Goal: Transaction & Acquisition: Purchase product/service

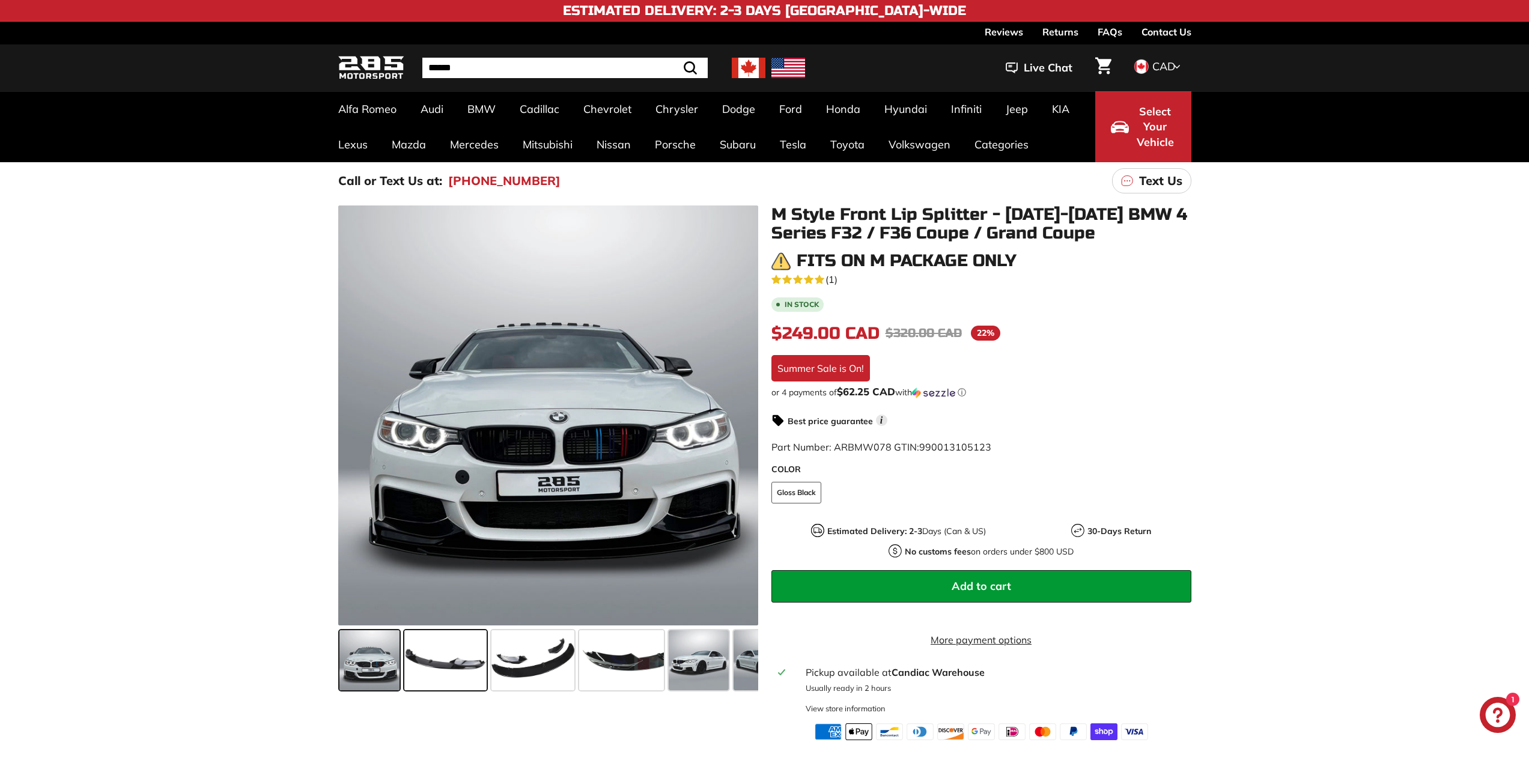
drag, startPoint x: 428, startPoint y: 668, endPoint x: 482, endPoint y: 671, distance: 54.1
click at [482, 671] on span at bounding box center [445, 660] width 82 height 60
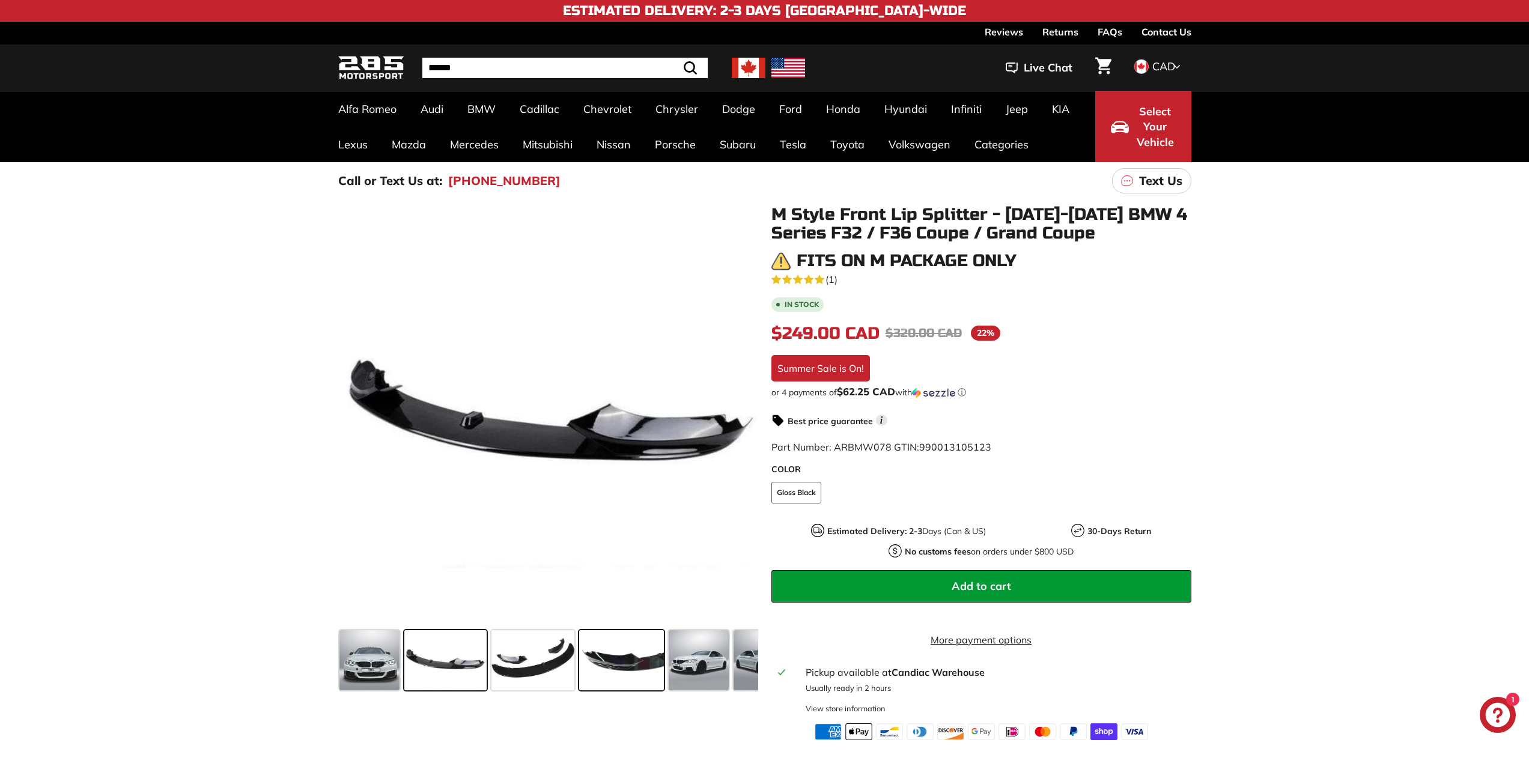
click at [589, 655] on span at bounding box center [621, 660] width 84 height 60
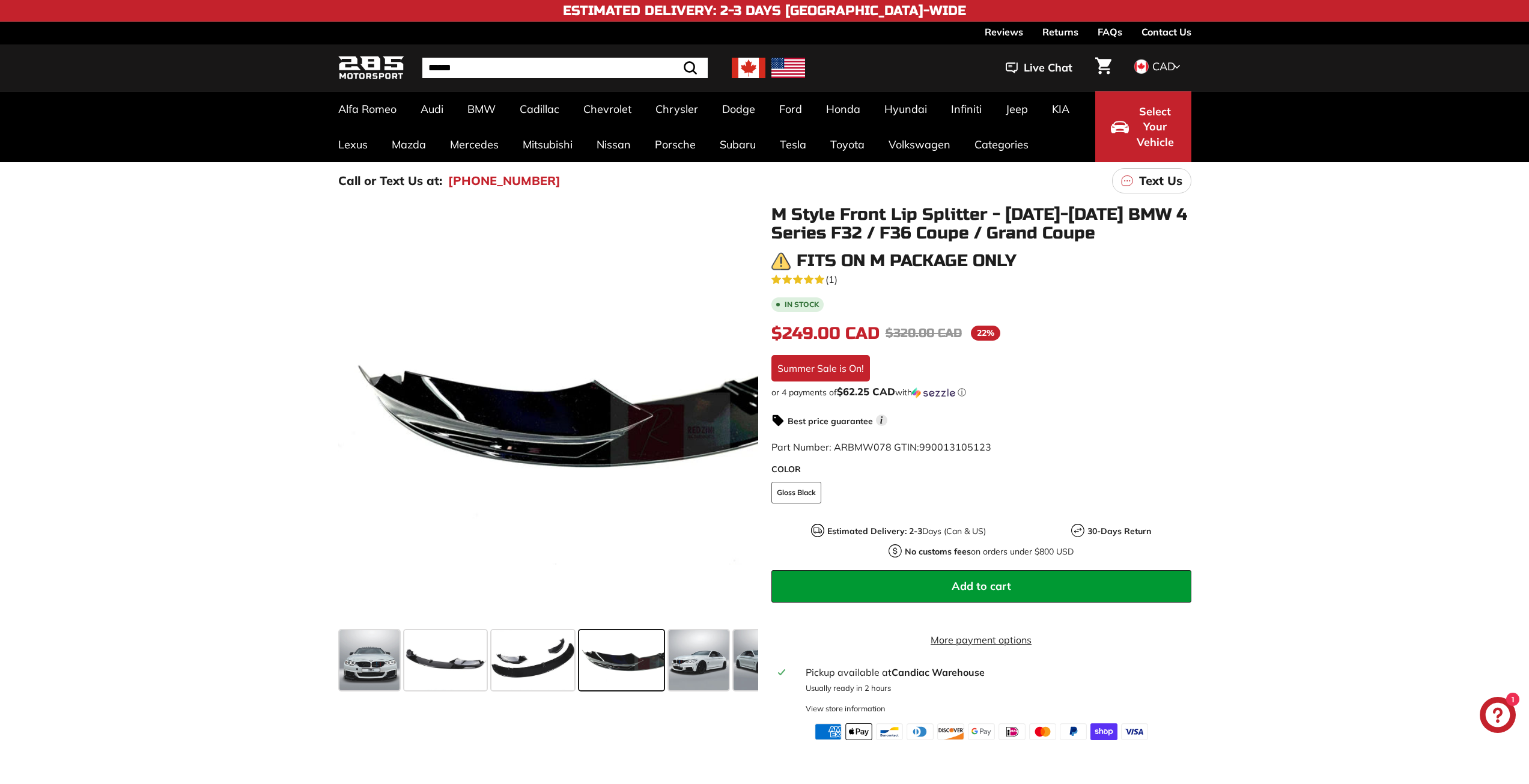
click at [643, 652] on span at bounding box center [621, 660] width 84 height 60
drag, startPoint x: 806, startPoint y: 267, endPoint x: 956, endPoint y: 261, distance: 150.1
click at [956, 261] on h3 "Fits on M Package Only" at bounding box center [907, 261] width 220 height 19
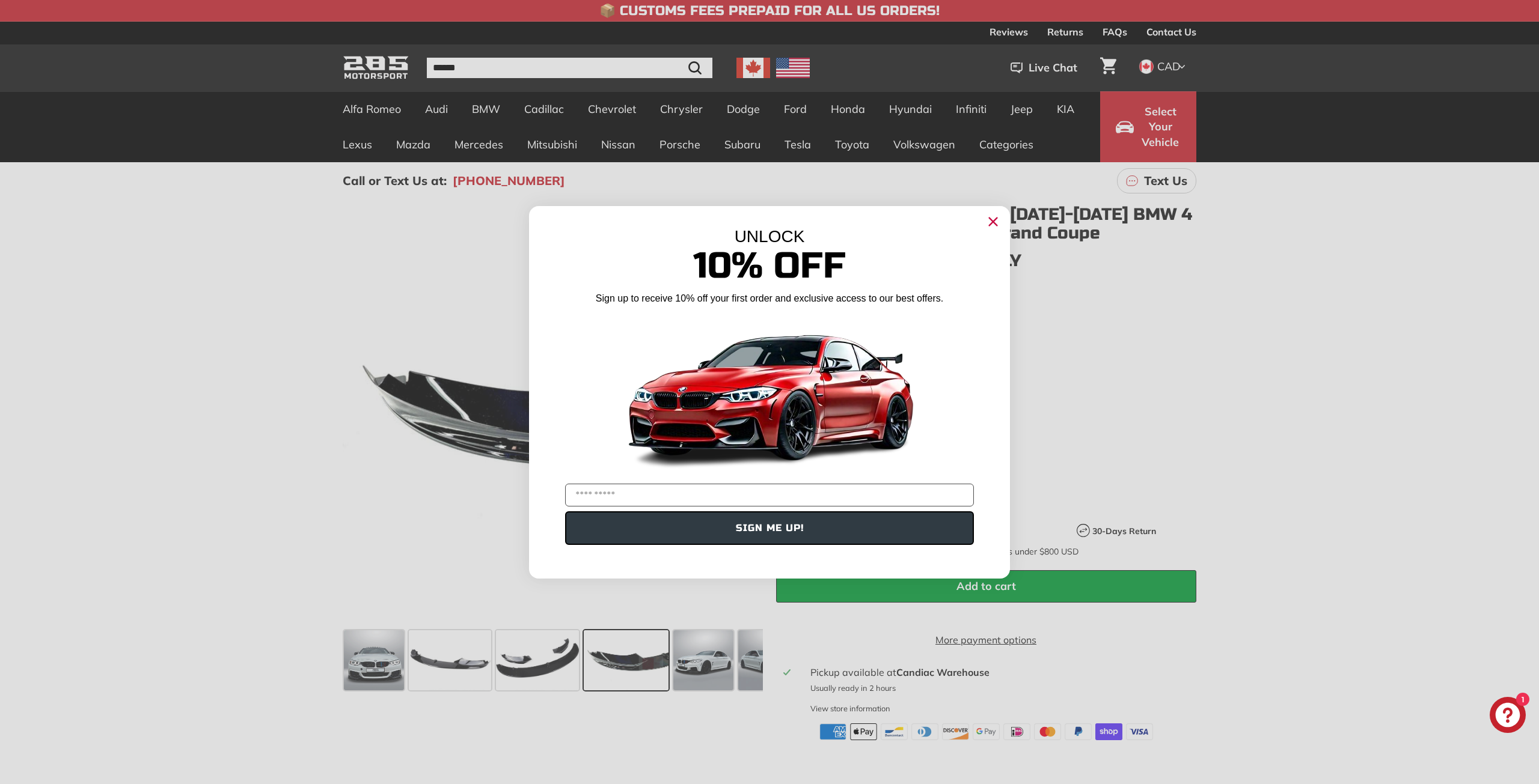
drag, startPoint x: 888, startPoint y: 232, endPoint x: 974, endPoint y: 231, distance: 86.0
click at [919, 235] on div "UNLOCK 10% Off Sign up to receive 10% off your first order and exclusive access…" at bounding box center [769, 386] width 481 height 360
click at [987, 222] on circle "Close dialog" at bounding box center [993, 221] width 18 height 18
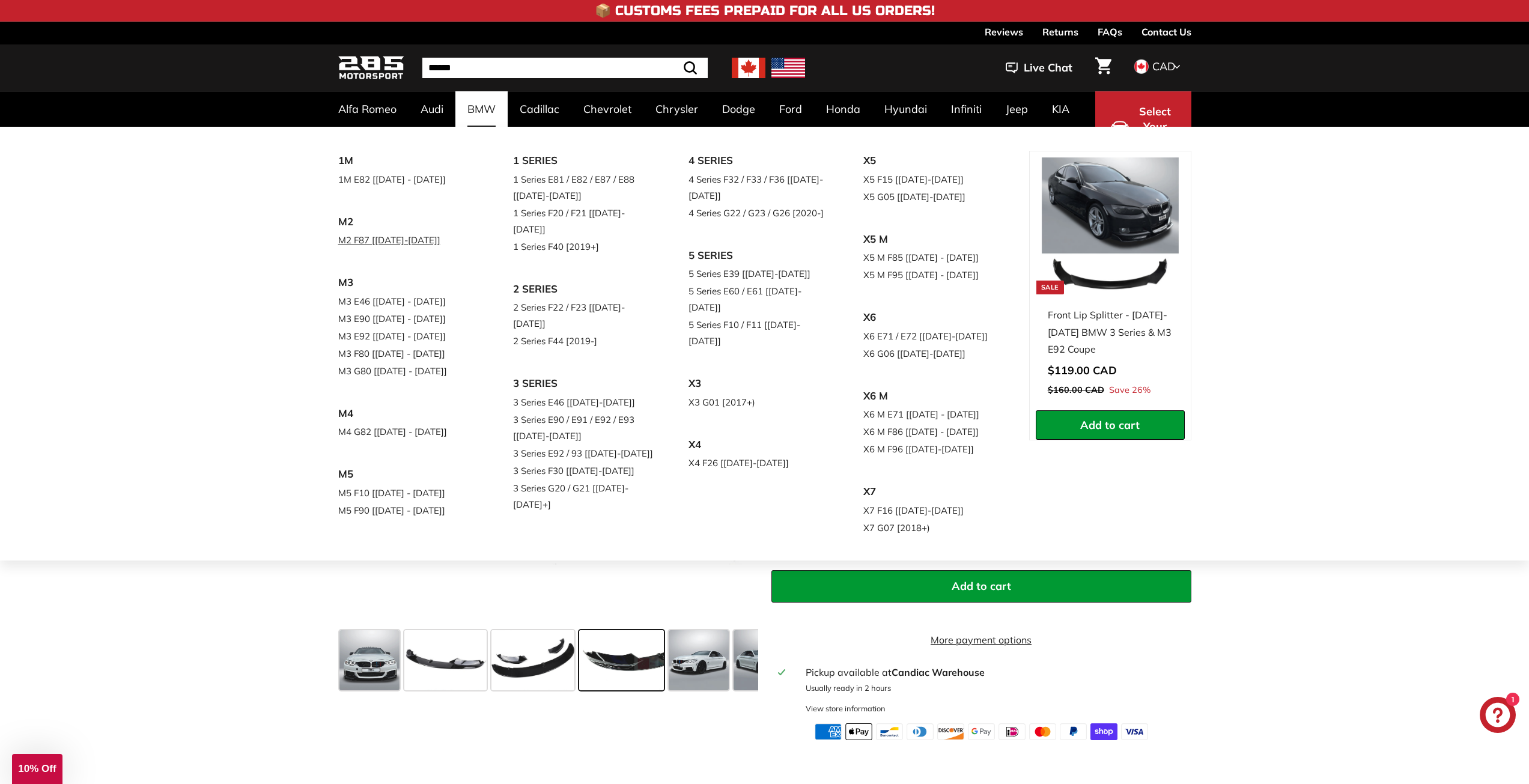
click at [382, 238] on link "M2 F87 [[DATE]-[DATE]]" at bounding box center [409, 240] width 141 height 17
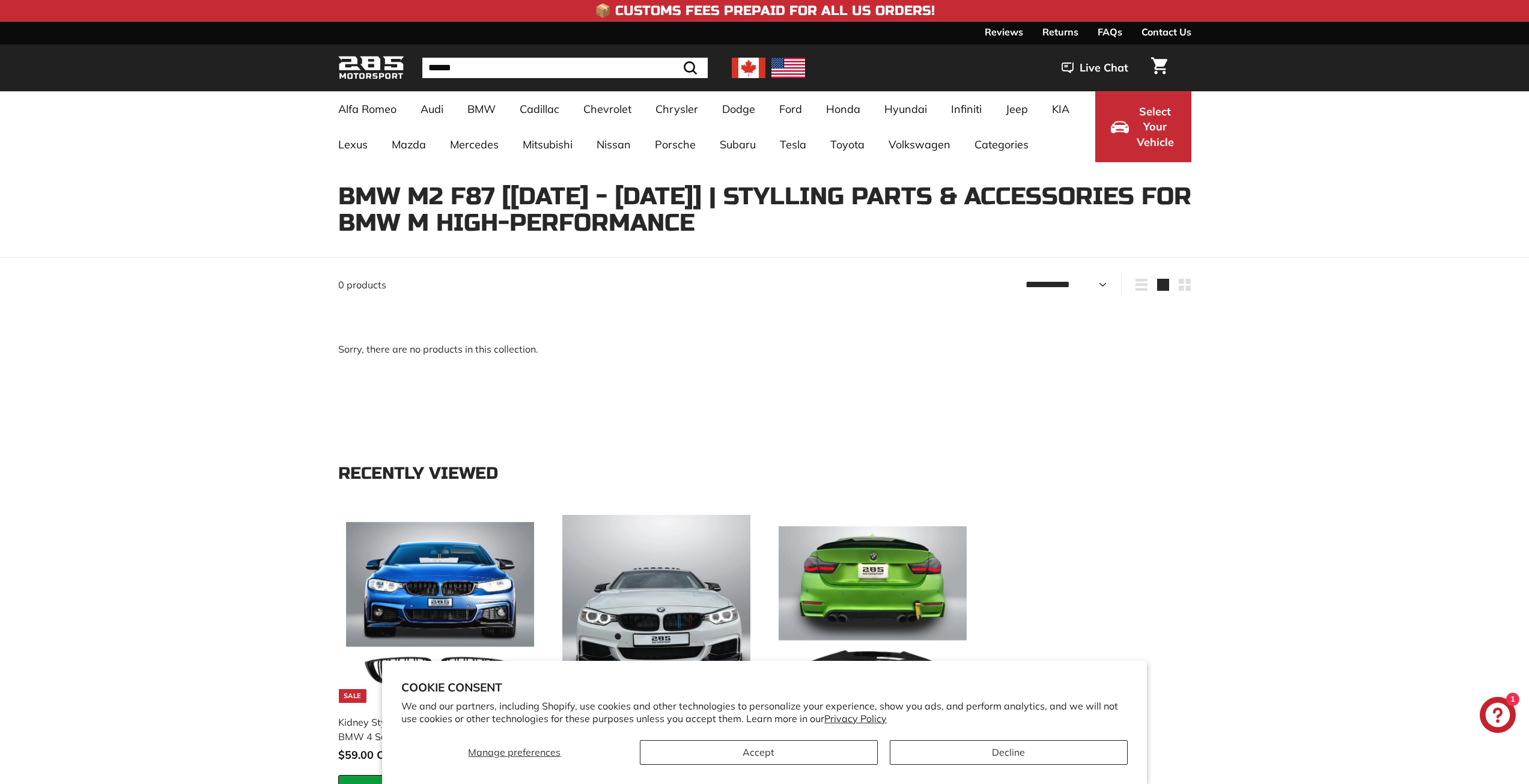
select select "**********"
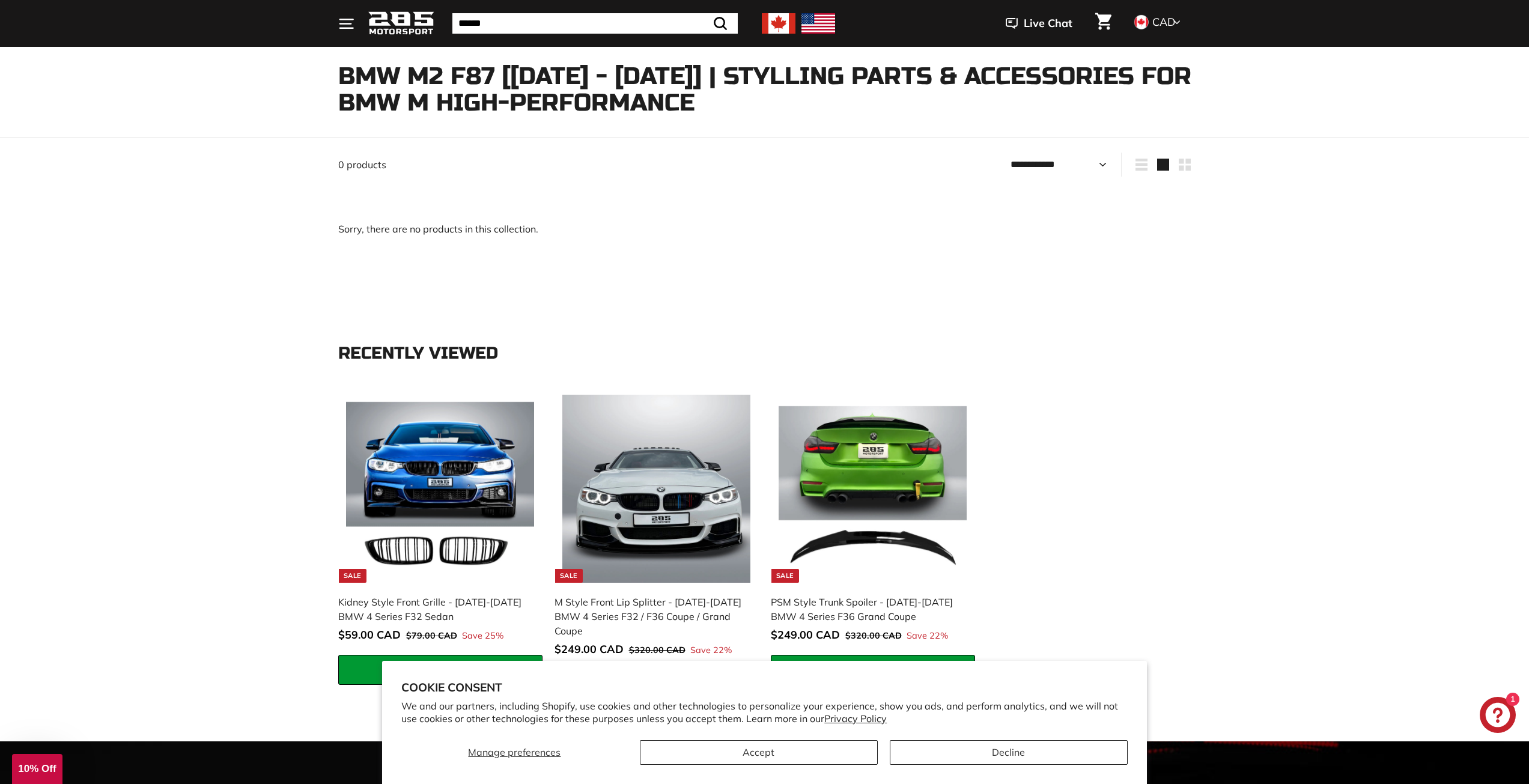
scroll to position [180, 0]
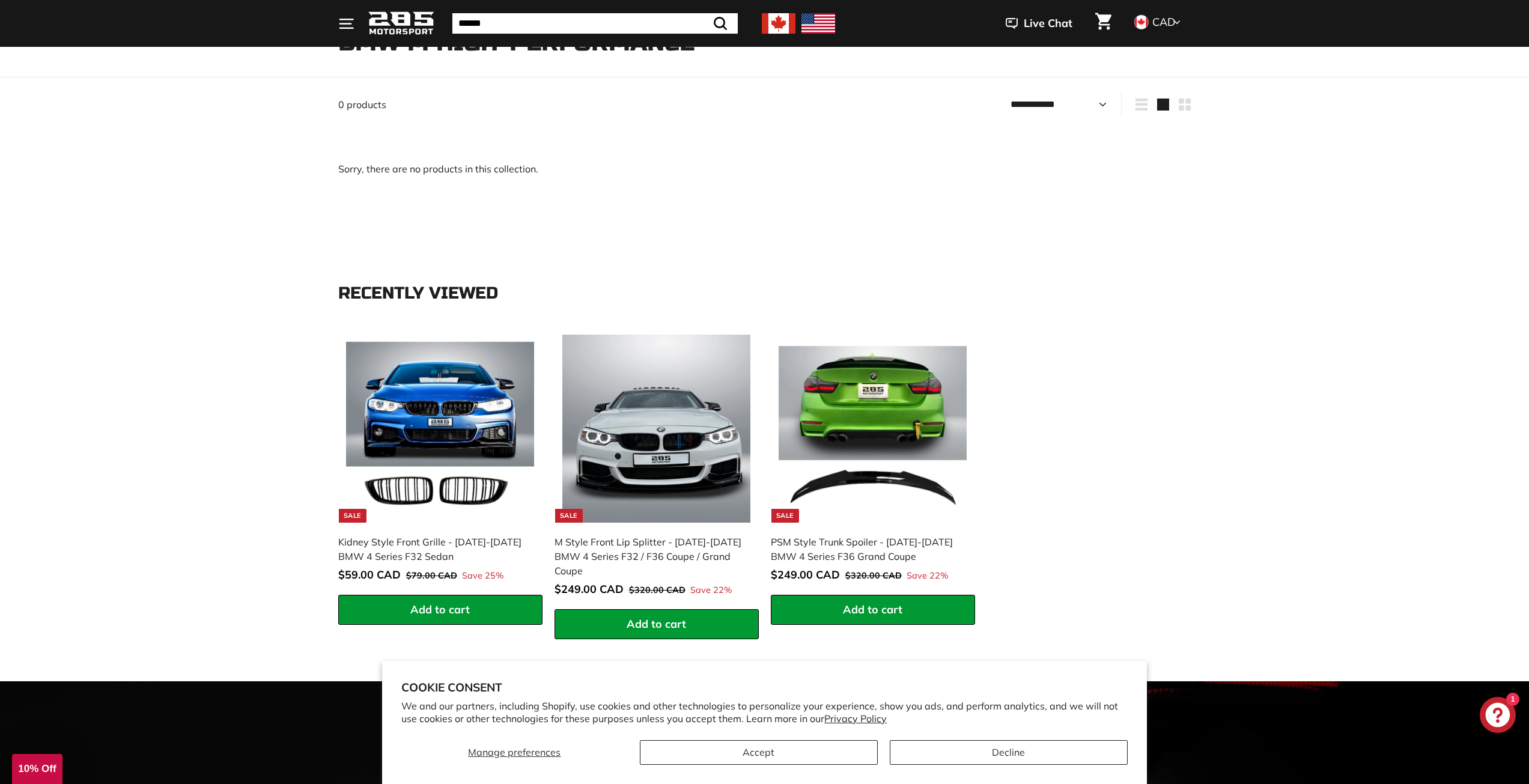
drag, startPoint x: 419, startPoint y: 548, endPoint x: 358, endPoint y: 172, distance: 380.9
click at [360, 172] on div "Sorry, there are no products in this collection." at bounding box center [765, 169] width 853 height 87
drag, startPoint x: 298, startPoint y: 172, endPoint x: 578, endPoint y: 167, distance: 280.0
click at [578, 167] on div "**********" at bounding box center [764, 170] width 1529 height 156
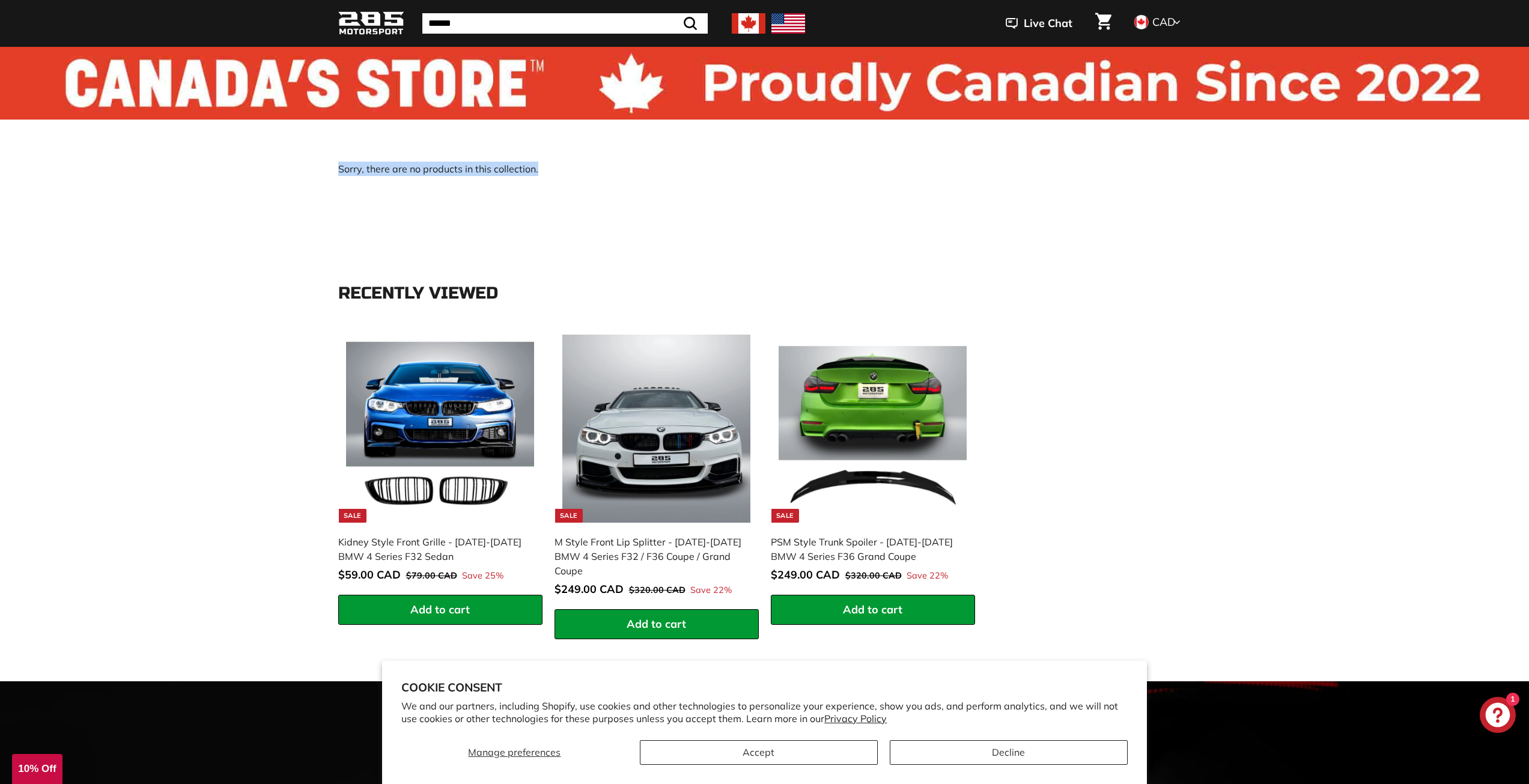
scroll to position [0, 0]
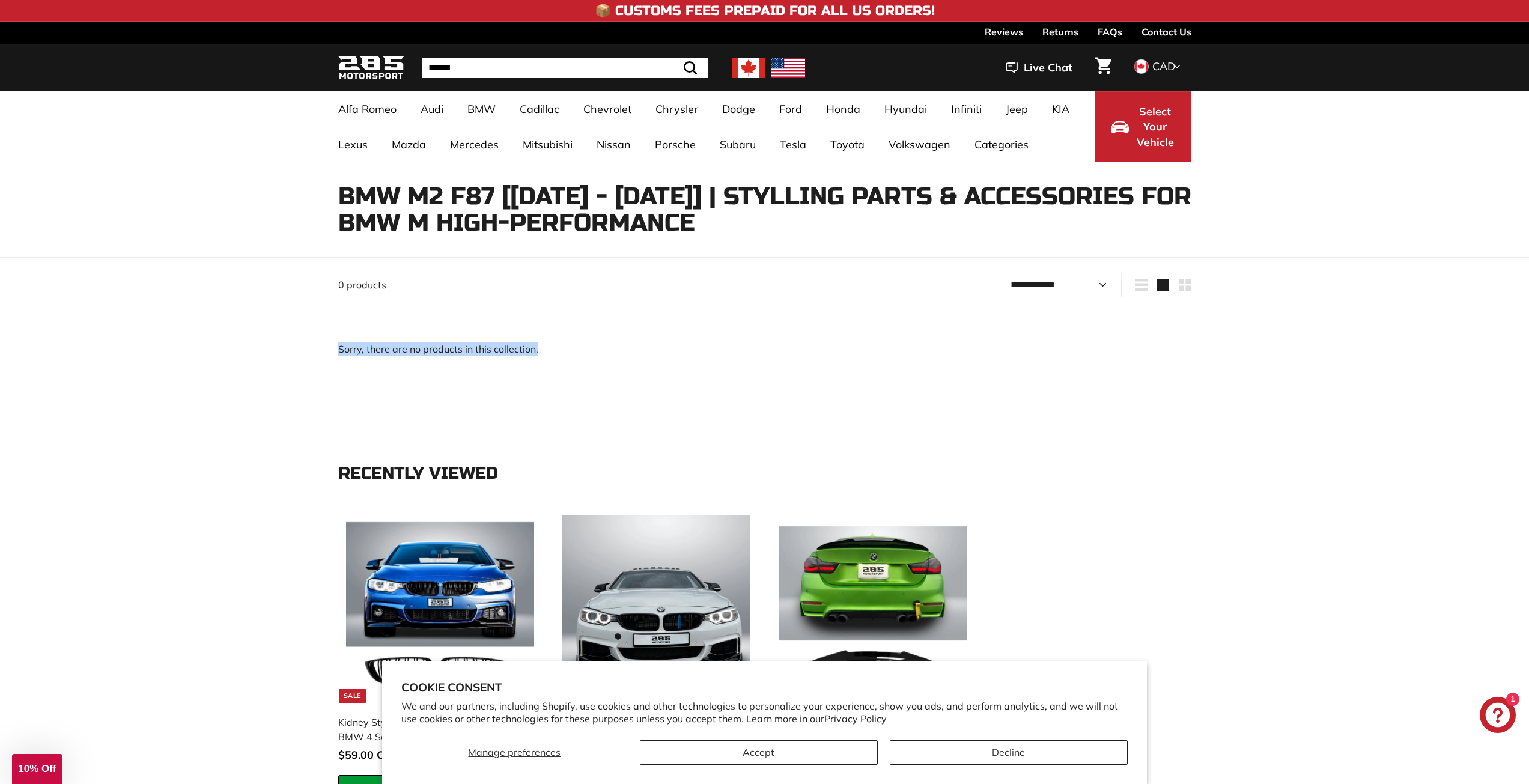
drag, startPoint x: 272, startPoint y: 212, endPoint x: 817, endPoint y: 216, distance: 545.0
click at [819, 216] on div "BMW M2 F87 [2015 - 2021] | Stylling parts & accessories for BMW M High-Performa…" at bounding box center [764, 199] width 1529 height 74
click at [492, 213] on h1 "BMW M2 F87 [2015 - 2021] | Stylling parts & accessories for BMW M High-Performa…" at bounding box center [765, 209] width 853 height 53
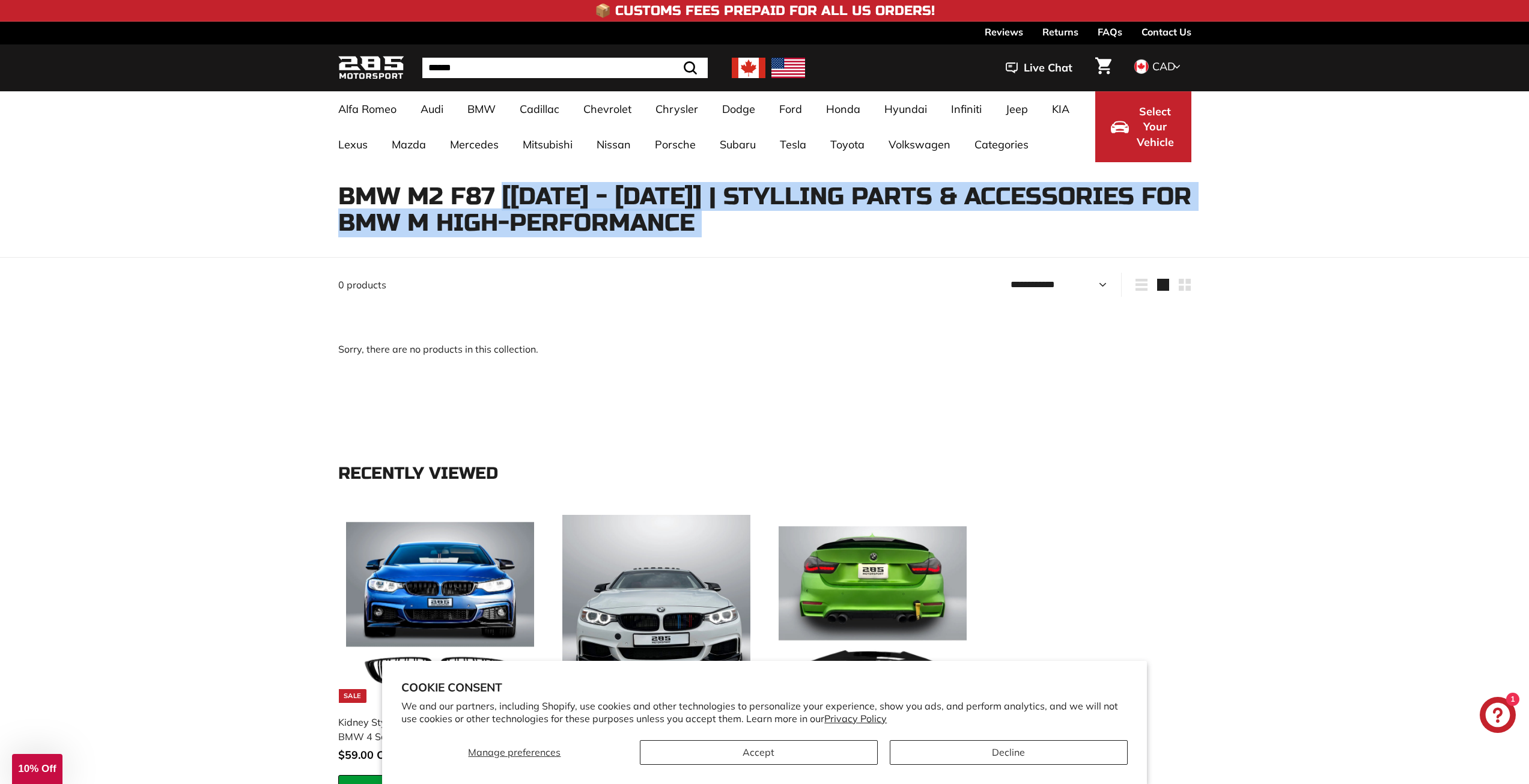
click at [492, 213] on h1 "BMW M2 F87 [2015 - 2021] | Stylling parts & accessories for BMW M High-Performa…" at bounding box center [765, 209] width 853 height 53
